Goal: Transaction & Acquisition: Purchase product/service

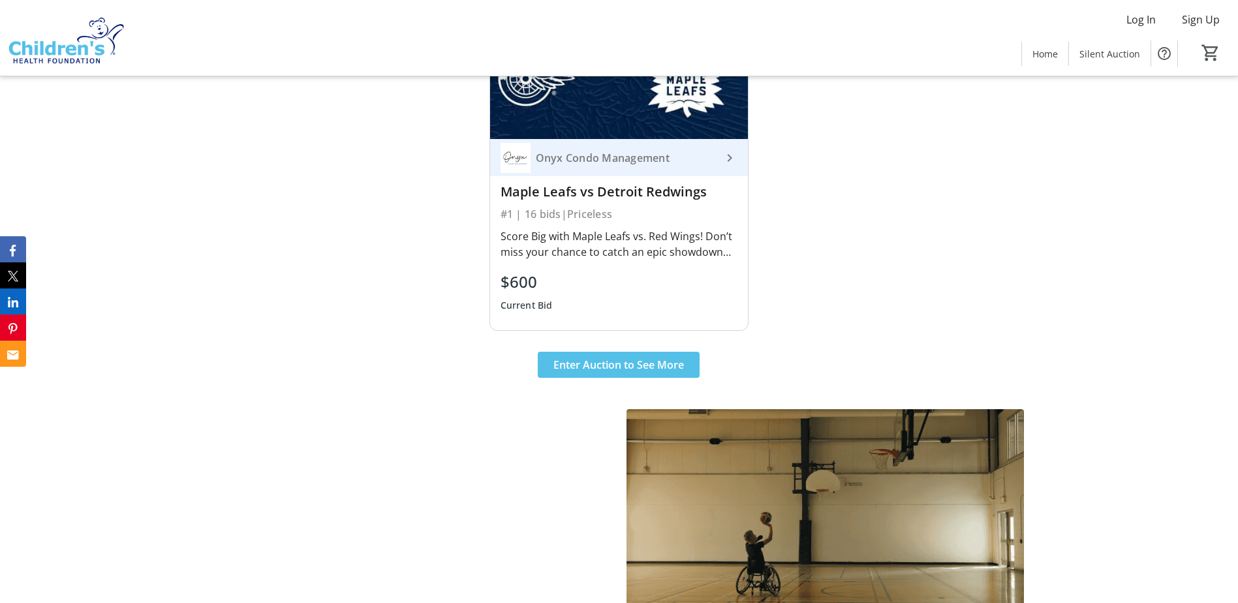
scroll to position [639, 0]
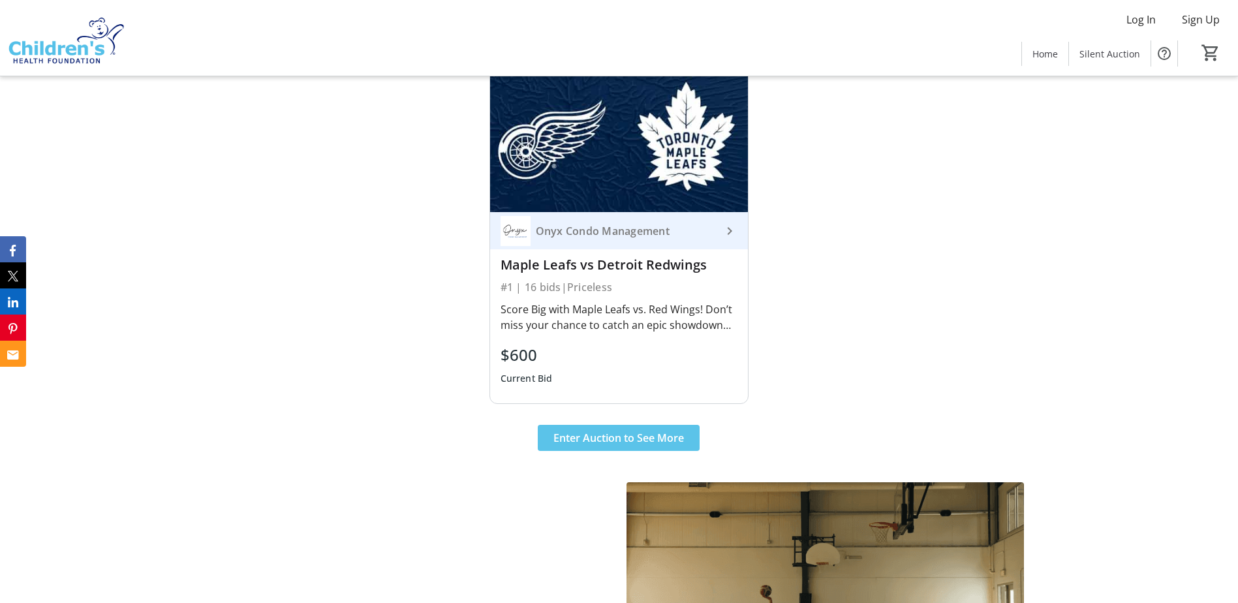
click at [657, 433] on span "Enter Auction to See More" at bounding box center [618, 438] width 130 height 16
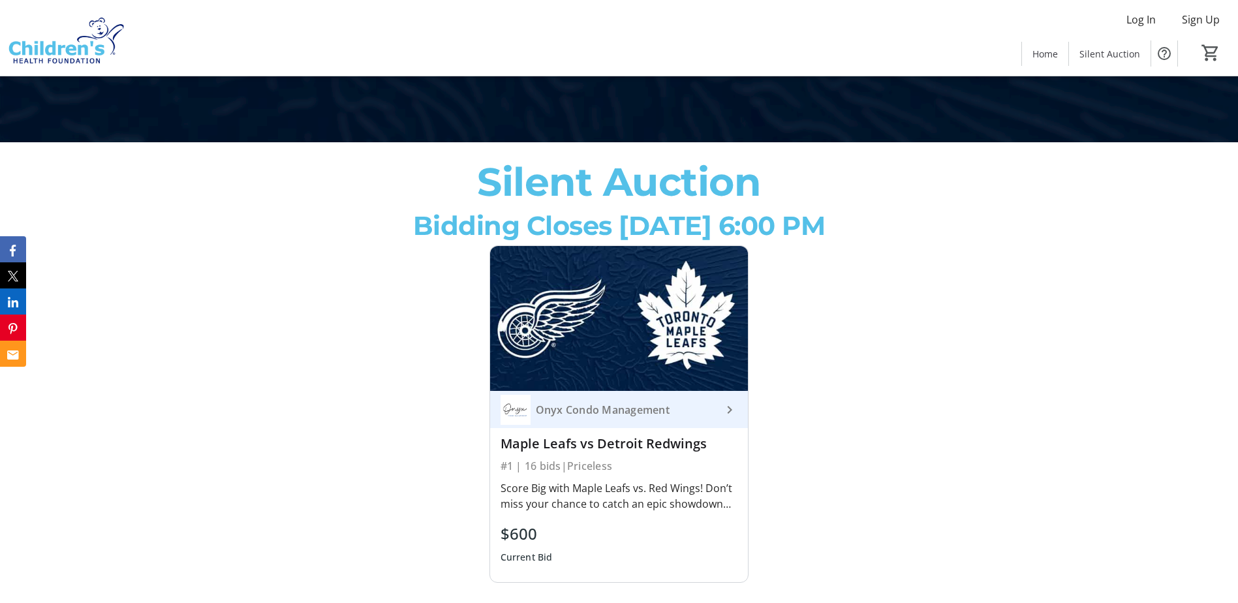
scroll to position [444, 0]
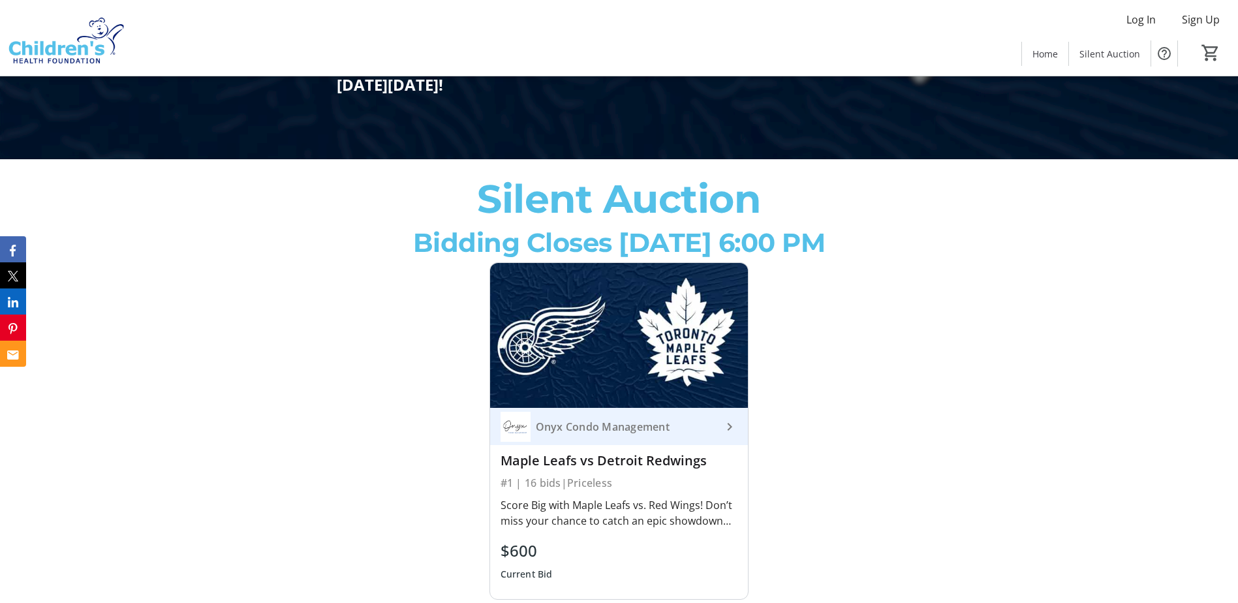
click at [641, 433] on div "Onyx Condo Management" at bounding box center [626, 426] width 192 height 13
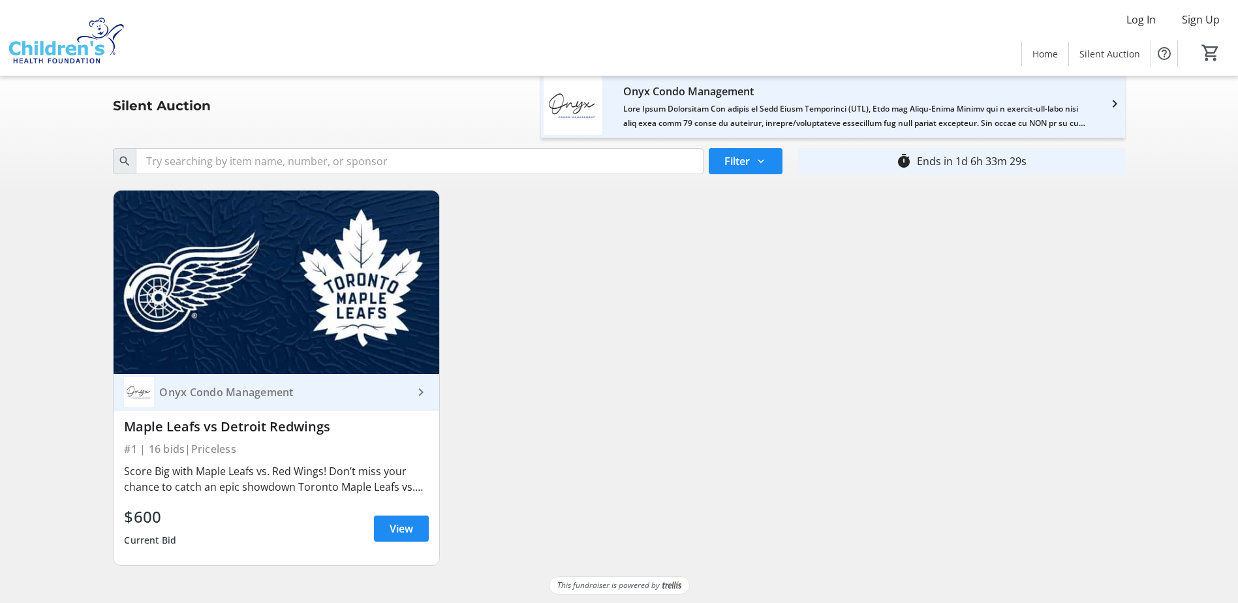
scroll to position [10, 0]
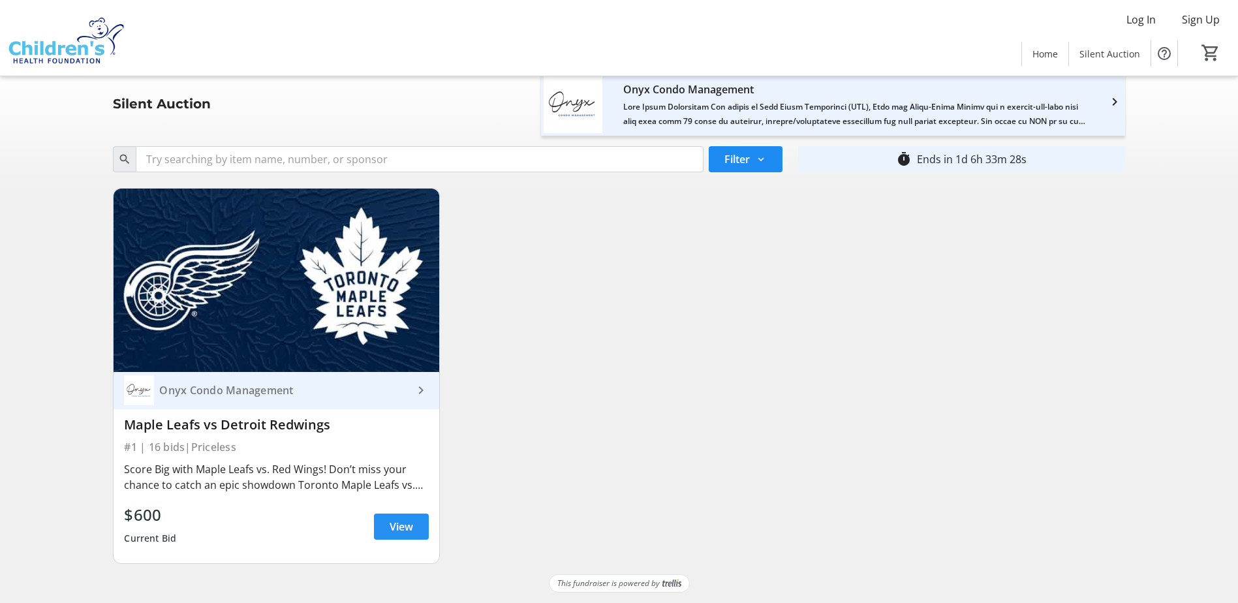
click at [391, 534] on span at bounding box center [401, 526] width 55 height 31
